Goal: Task Accomplishment & Management: Use online tool/utility

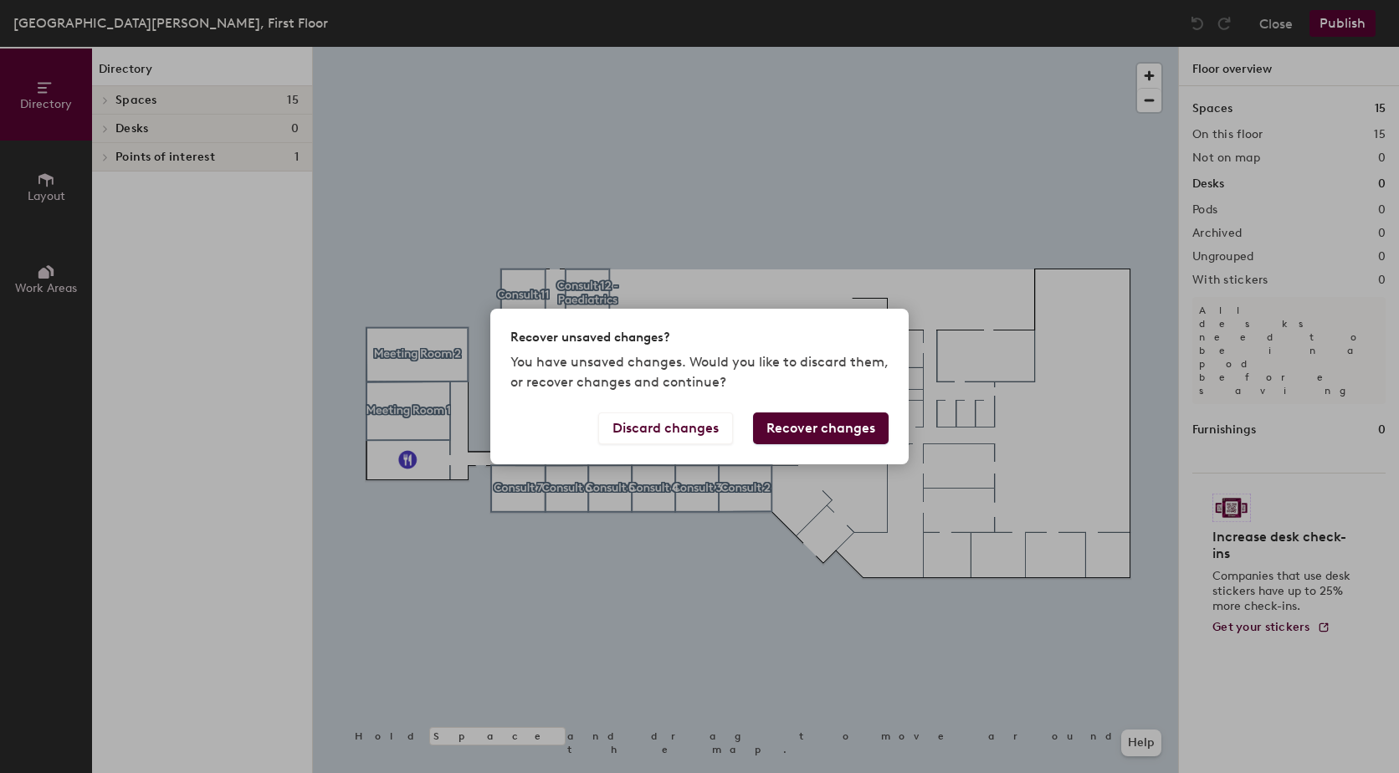
click at [843, 423] on button "Recover changes" at bounding box center [821, 429] width 136 height 32
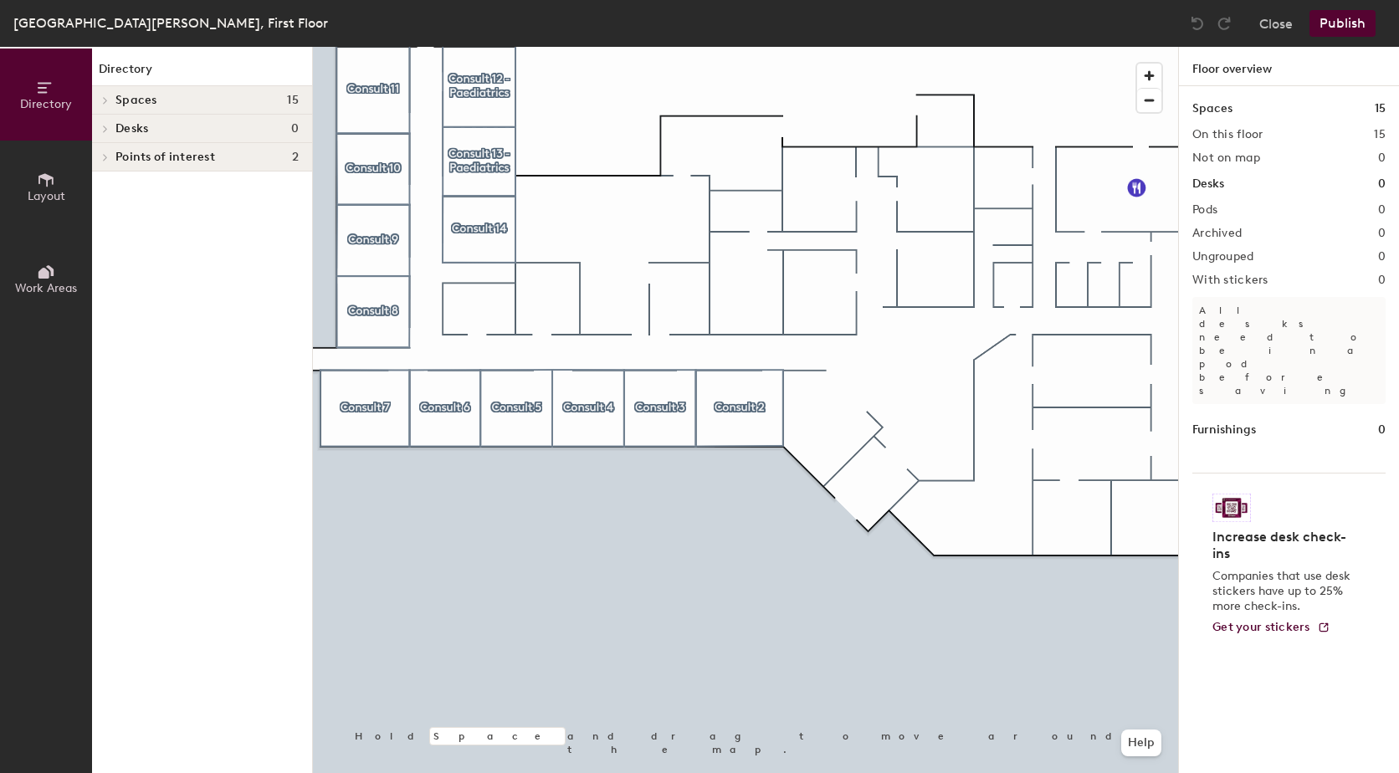
click at [131, 100] on span "Spaces" at bounding box center [136, 100] width 42 height 13
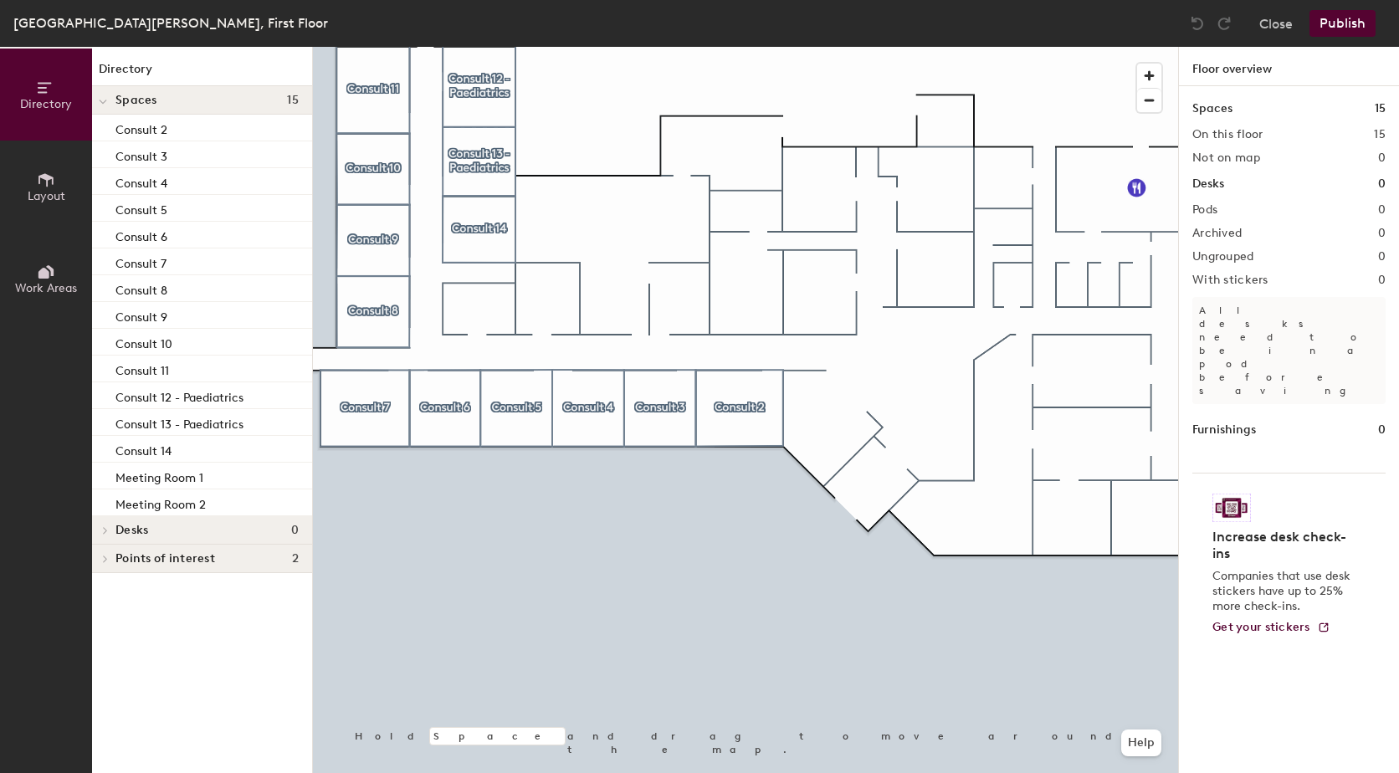
click at [40, 89] on icon at bounding box center [46, 88] width 18 height 18
click at [47, 183] on icon at bounding box center [45, 179] width 15 height 13
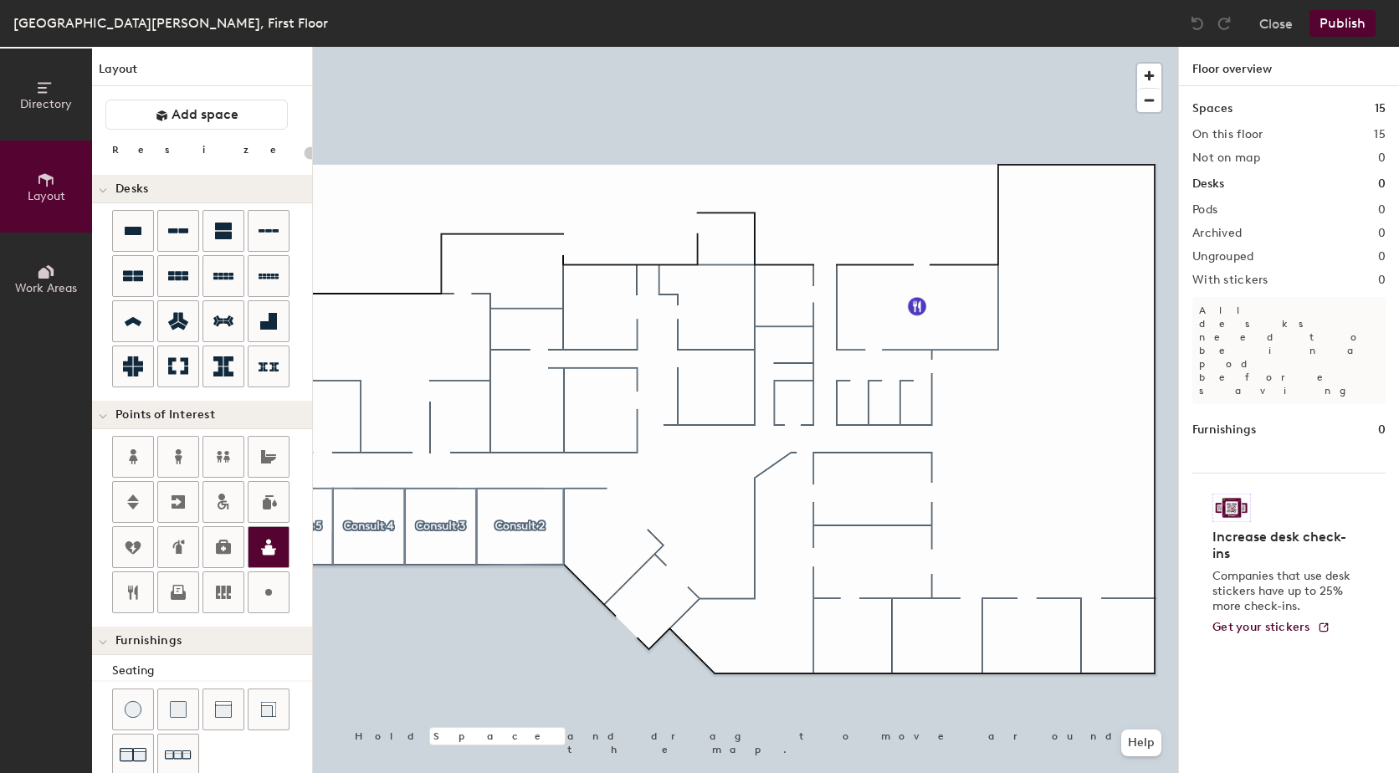
click at [264, 544] on icon at bounding box center [269, 547] width 20 height 20
click at [818, 575] on span "Done" at bounding box center [817, 562] width 49 height 28
click at [229, 491] on div at bounding box center [223, 502] width 40 height 40
click at [841, 438] on span "Done" at bounding box center [832, 441] width 49 height 28
click at [132, 459] on icon at bounding box center [133, 456] width 8 height 15
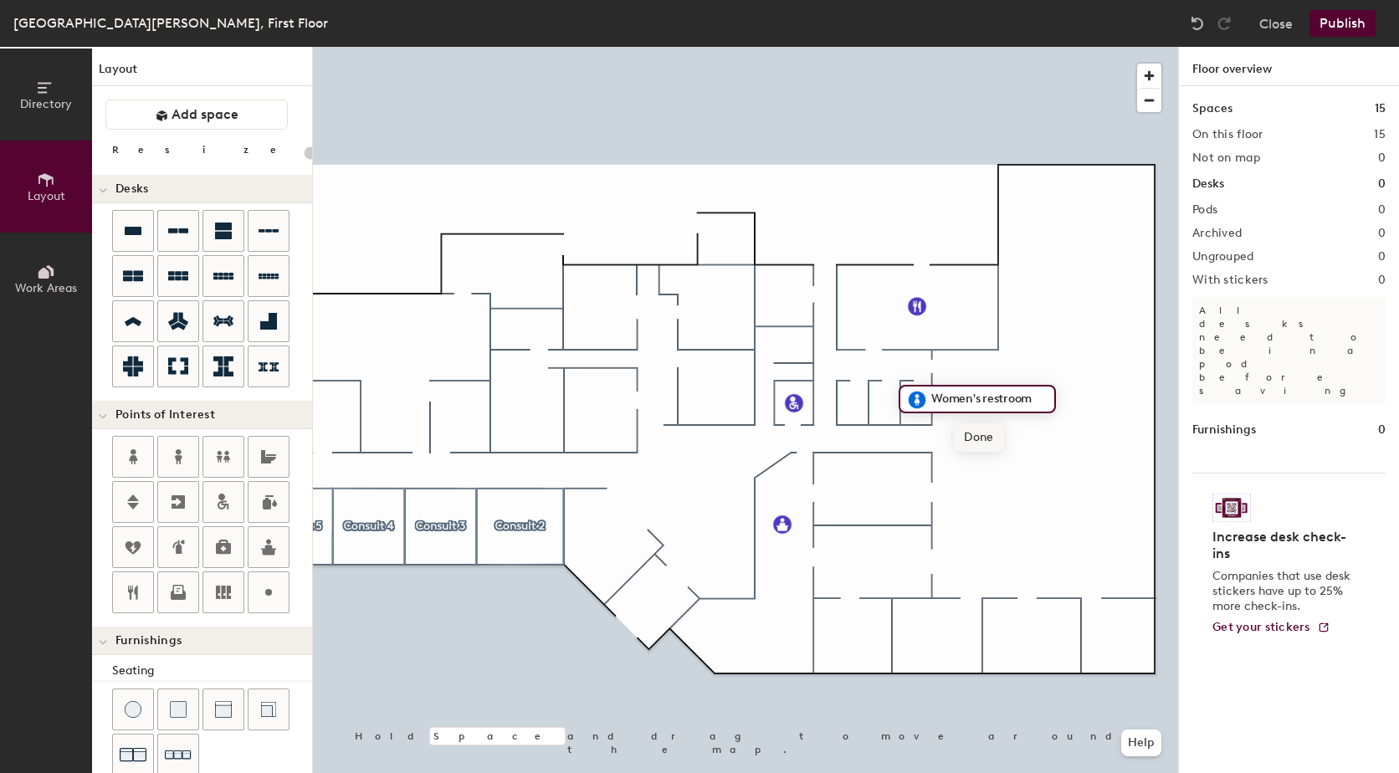
click at [983, 440] on span "Done" at bounding box center [978, 437] width 49 height 28
click at [151, 449] on div at bounding box center [133, 457] width 40 height 40
click at [946, 444] on span "Done" at bounding box center [945, 437] width 49 height 28
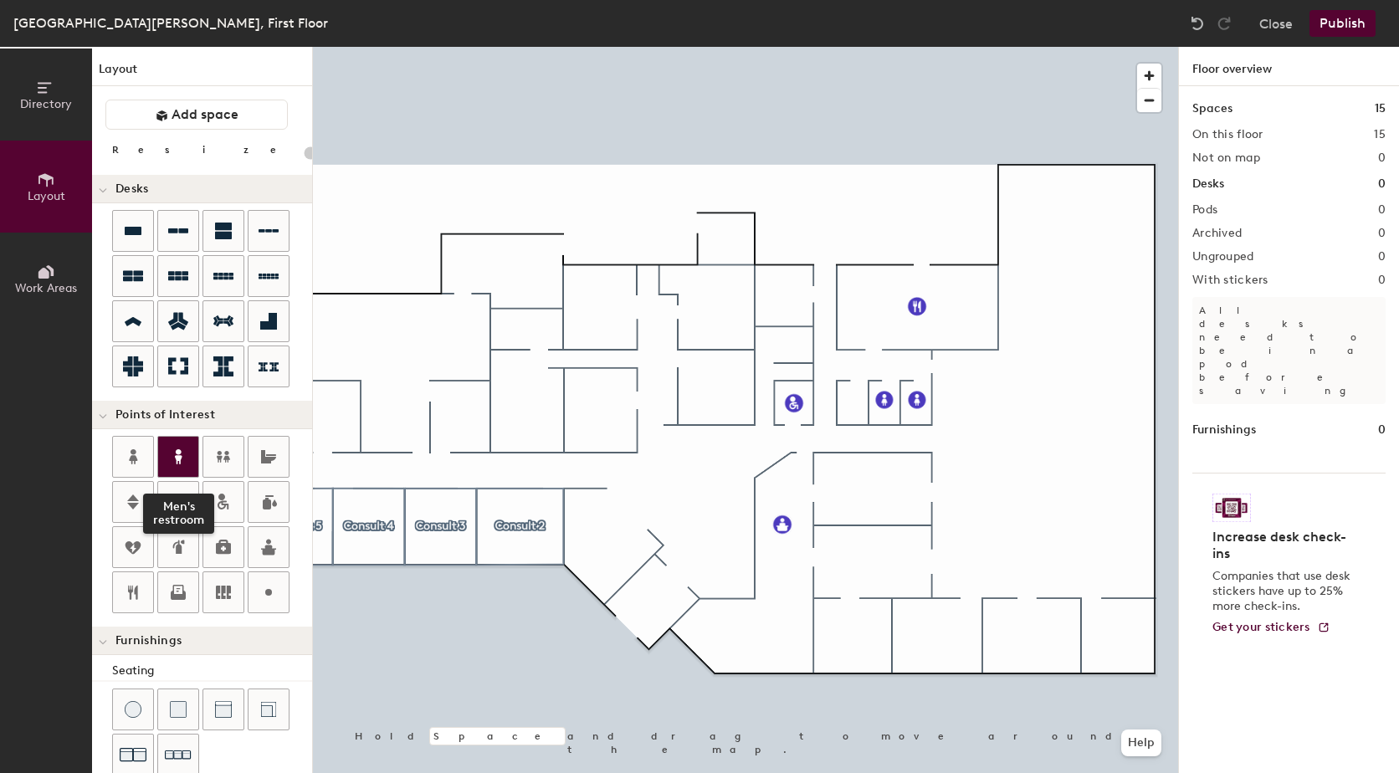
click at [168, 453] on icon at bounding box center [178, 457] width 20 height 20
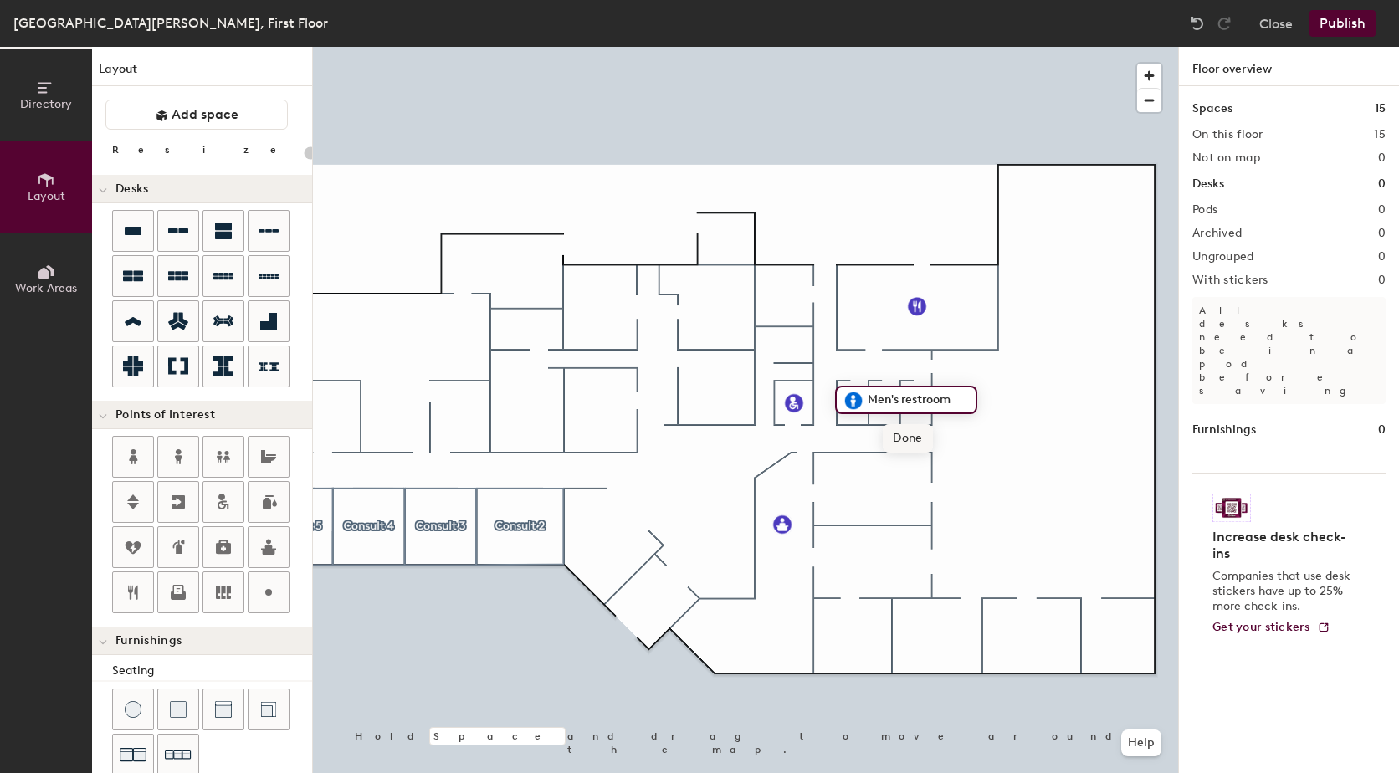
click at [921, 434] on span "Done" at bounding box center [907, 438] width 49 height 28
click at [909, 443] on span "Delete" at bounding box center [911, 438] width 59 height 28
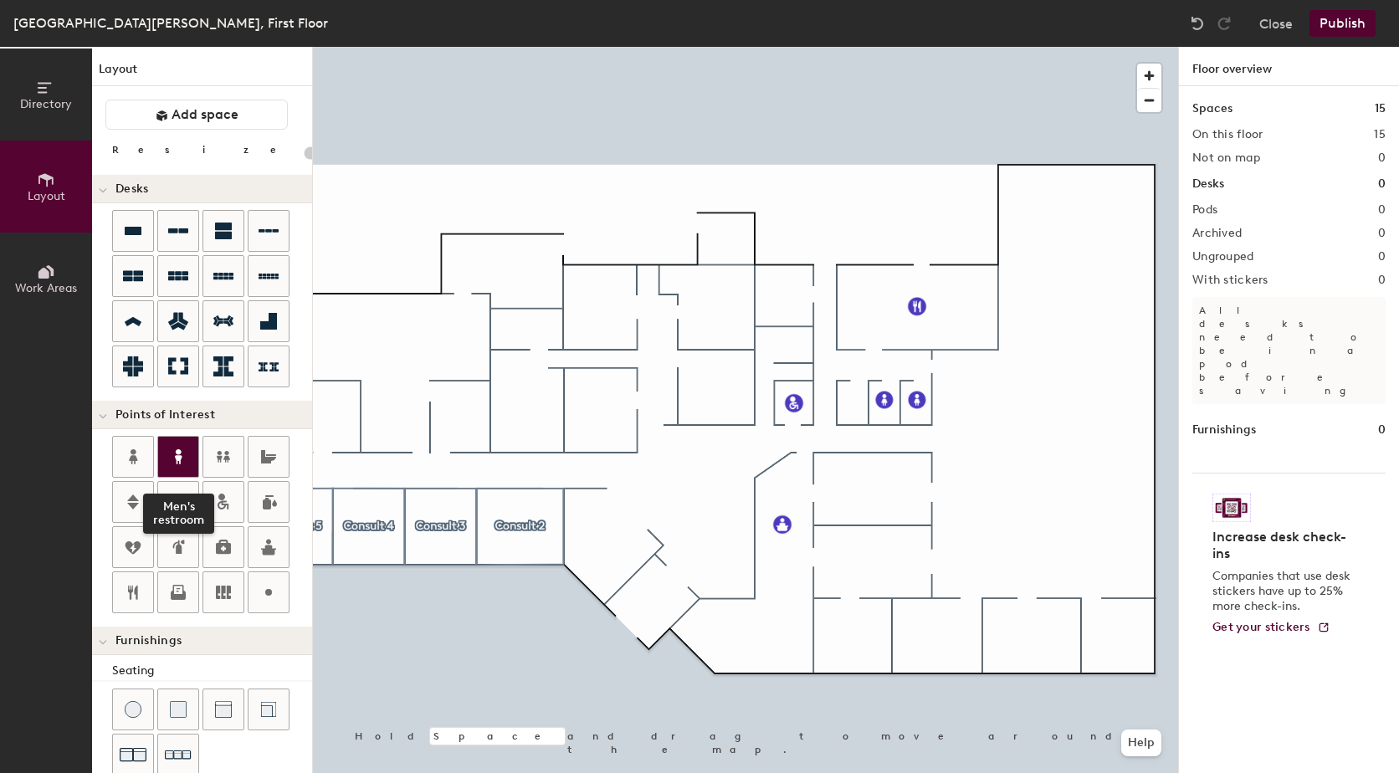
click at [182, 459] on icon at bounding box center [178, 457] width 20 height 20
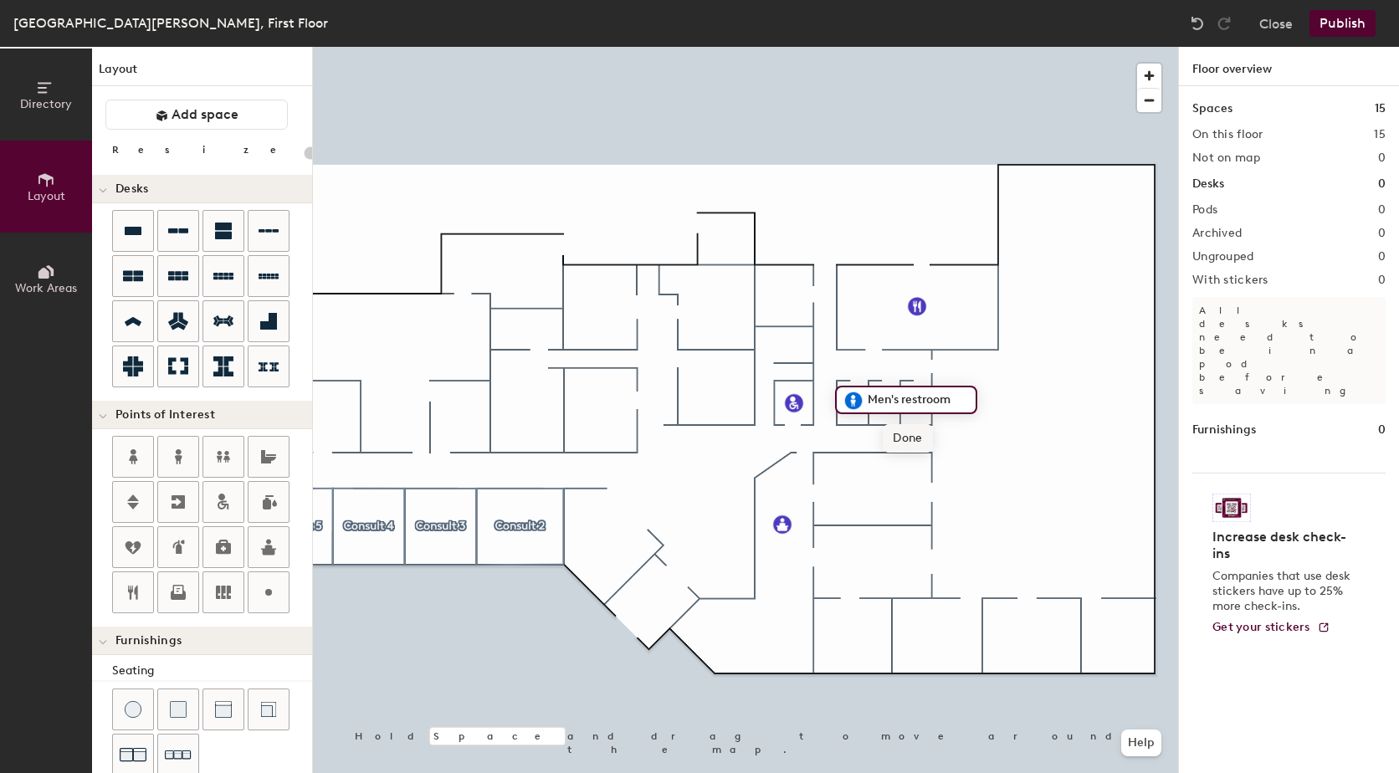
click at [913, 437] on span "Done" at bounding box center [907, 438] width 49 height 28
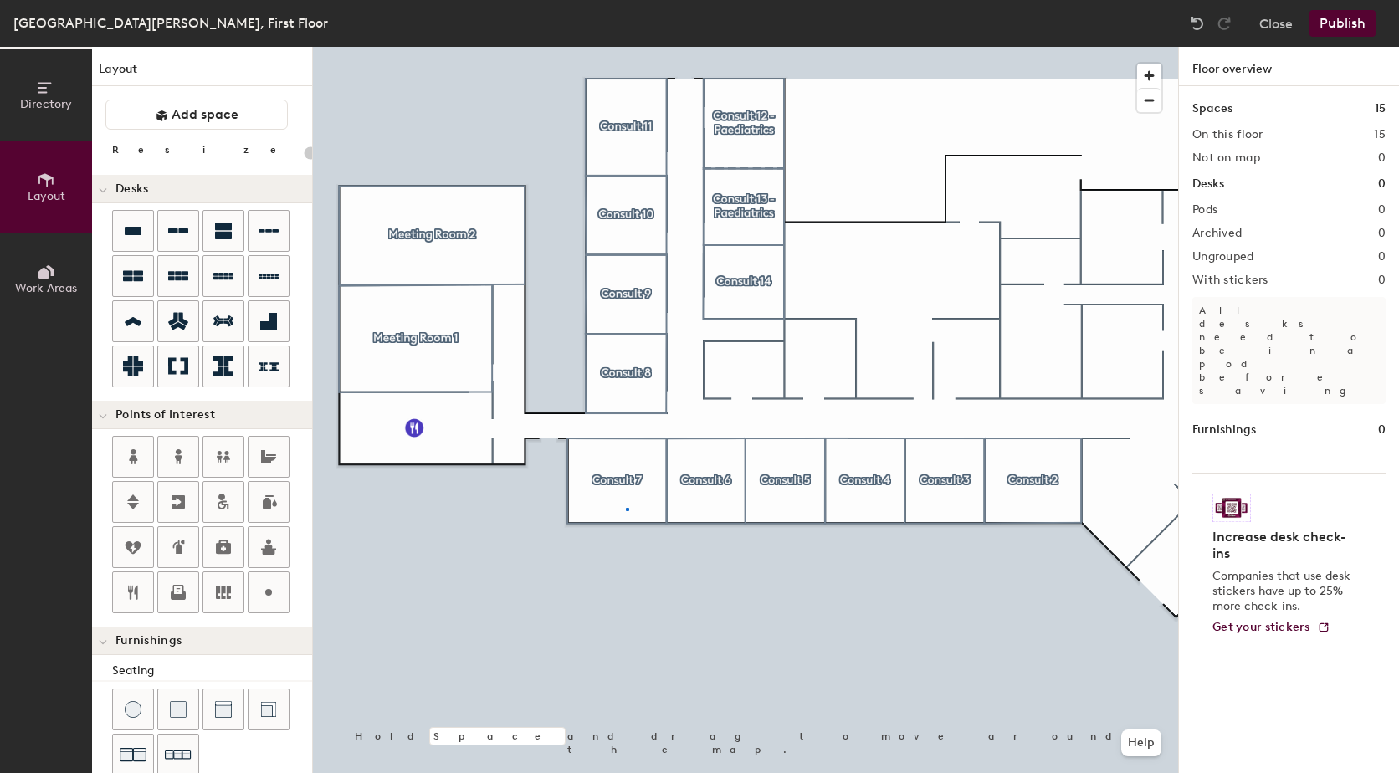
click at [626, 47] on div at bounding box center [745, 47] width 865 height 0
type input "20"
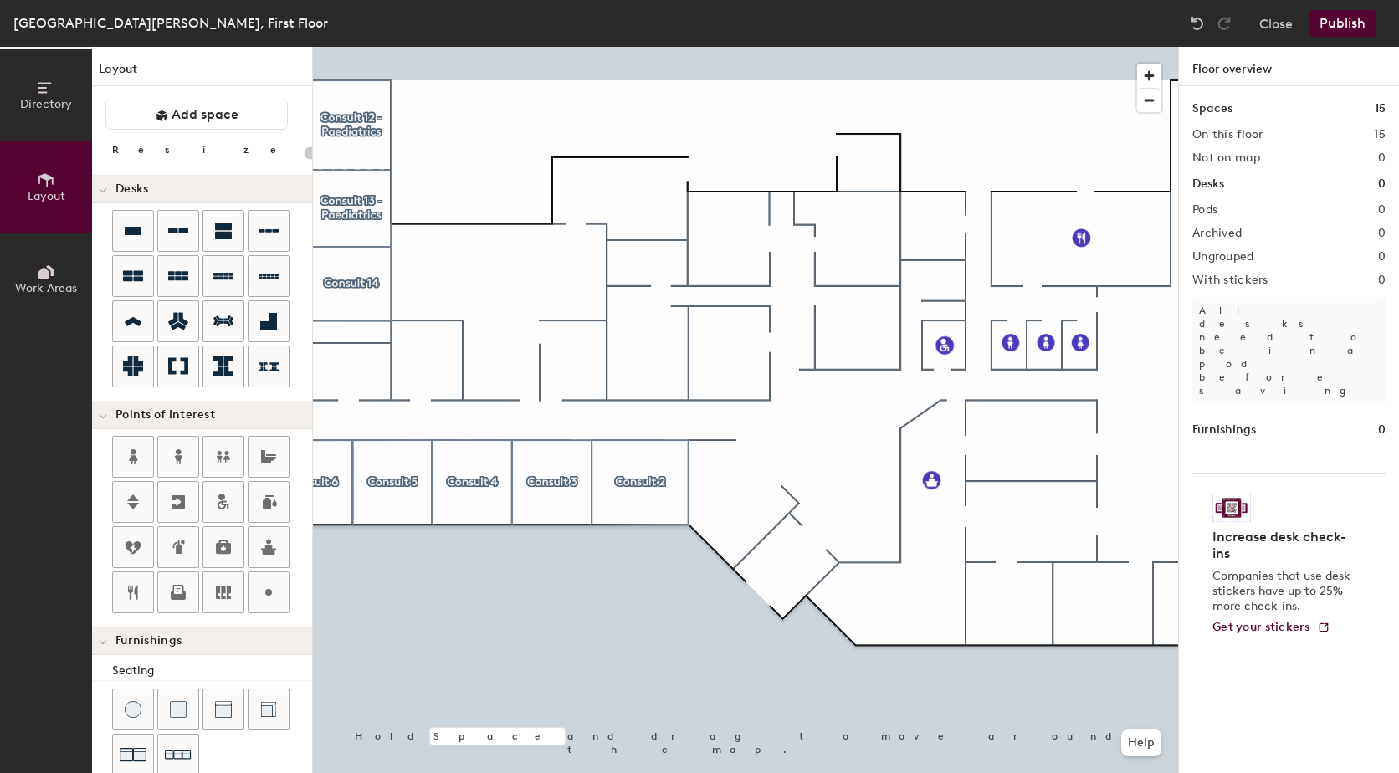
click at [44, 273] on icon at bounding box center [43, 273] width 11 height 11
